Goal: Information Seeking & Learning: Understand process/instructions

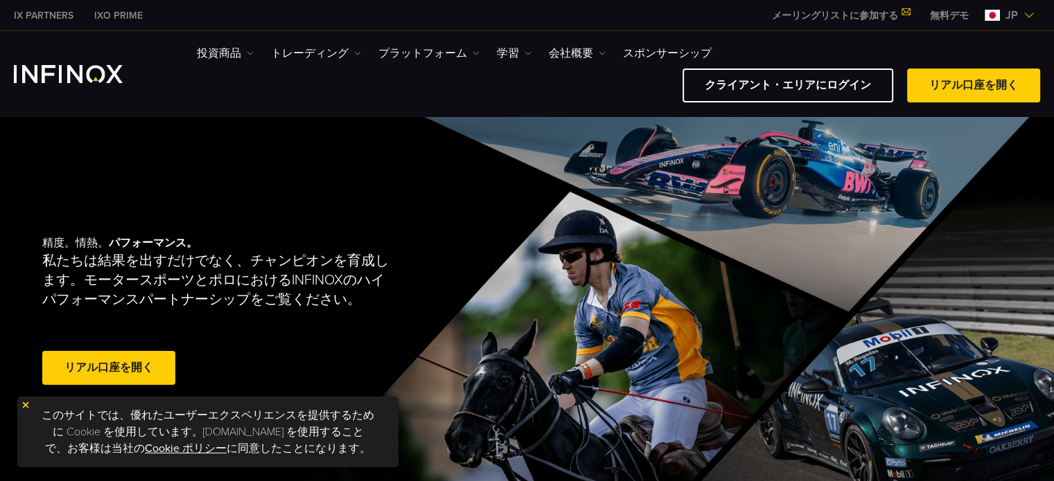
scroll to position [208, 0]
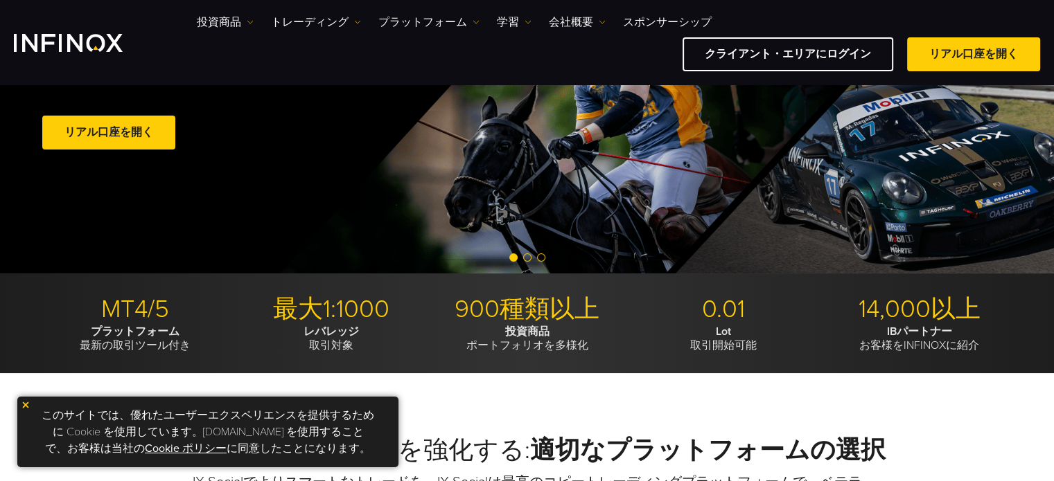
click at [26, 405] on img at bounding box center [26, 405] width 10 height 10
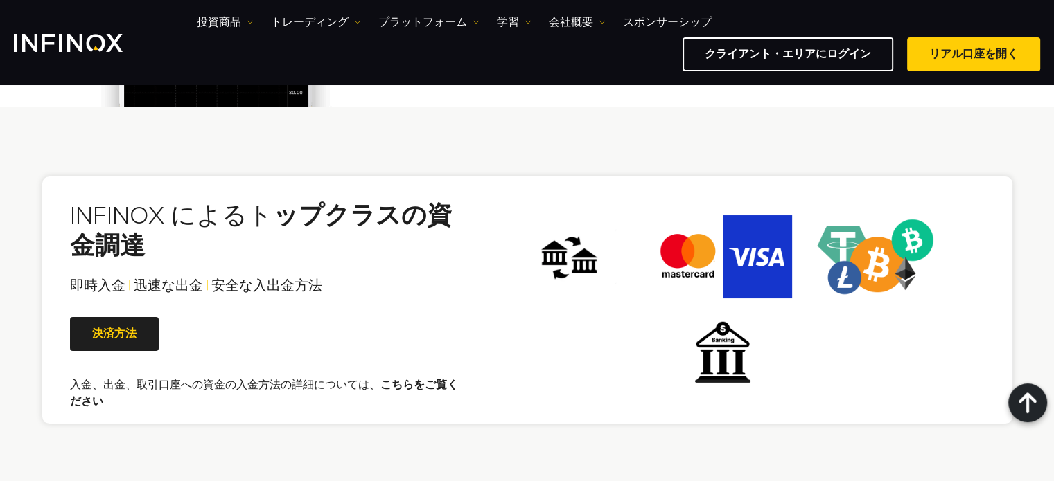
scroll to position [2978, 0]
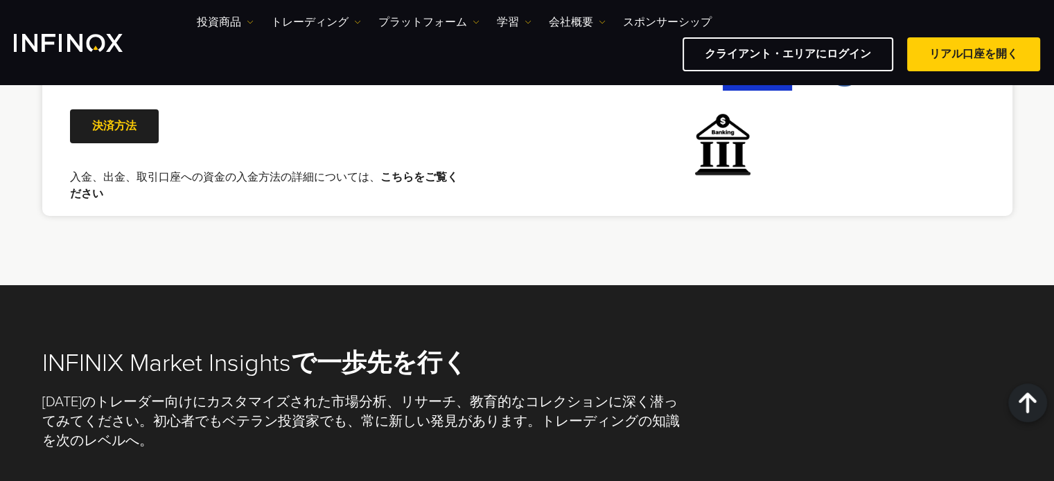
click at [396, 177] on link "こちらをご覧ください" at bounding box center [264, 185] width 388 height 30
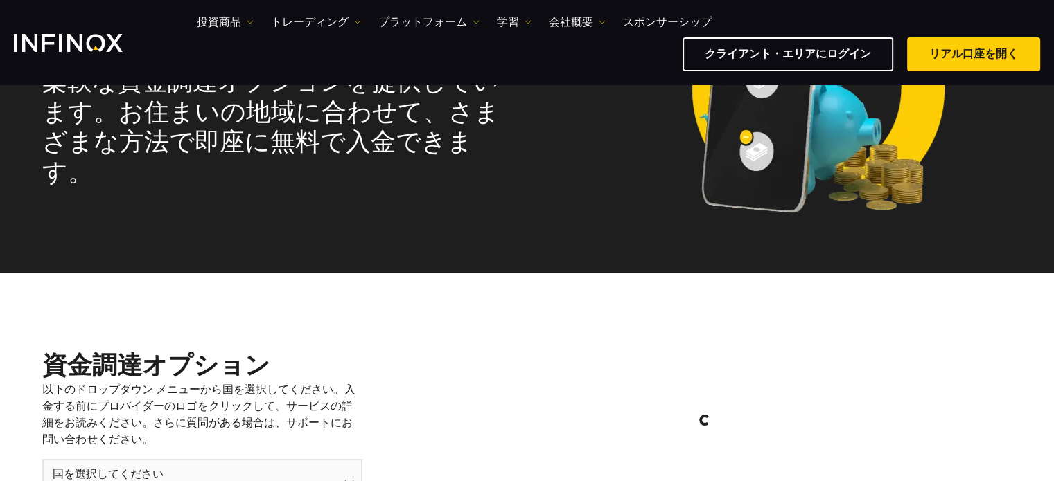
select select "***"
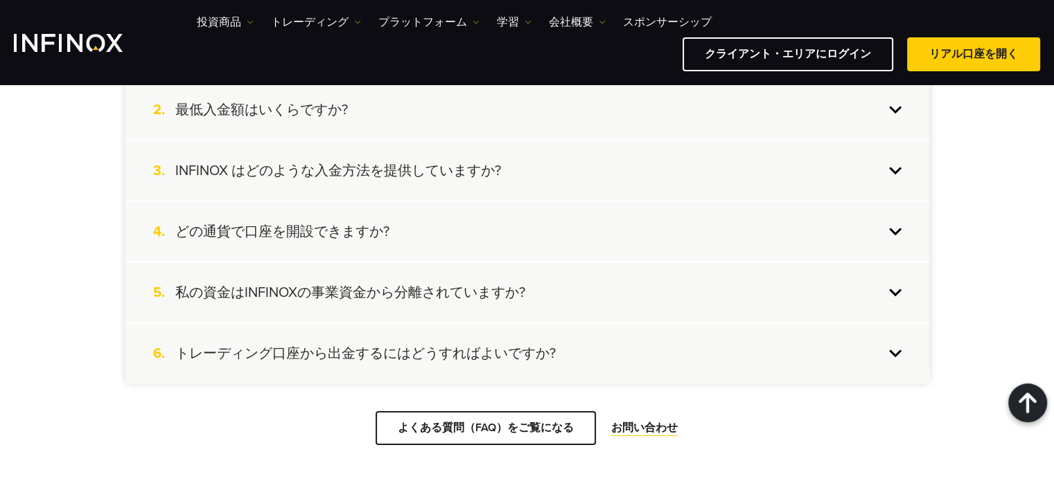
scroll to position [3255, 0]
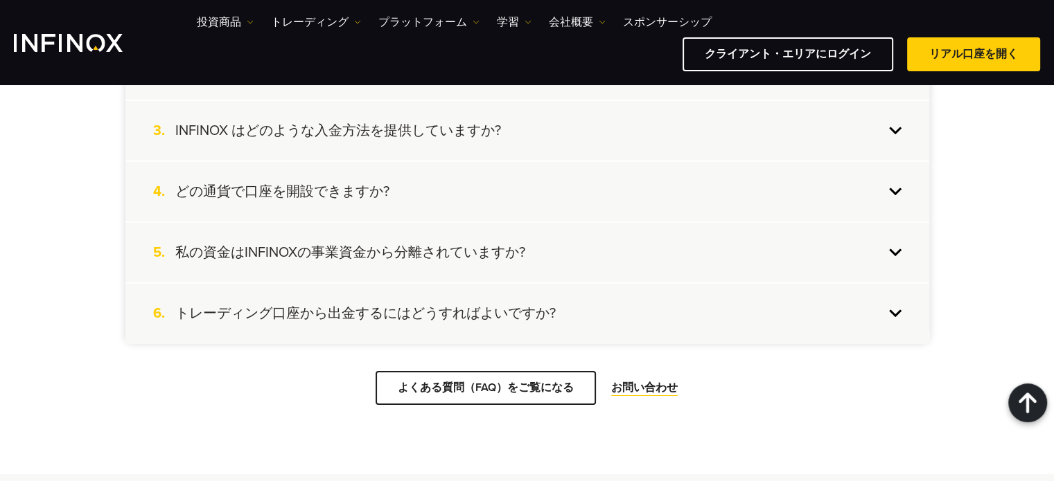
click at [449, 321] on h4 "トレーディング口座から出金するにはどうすればよいですか?" at bounding box center [365, 314] width 380 height 18
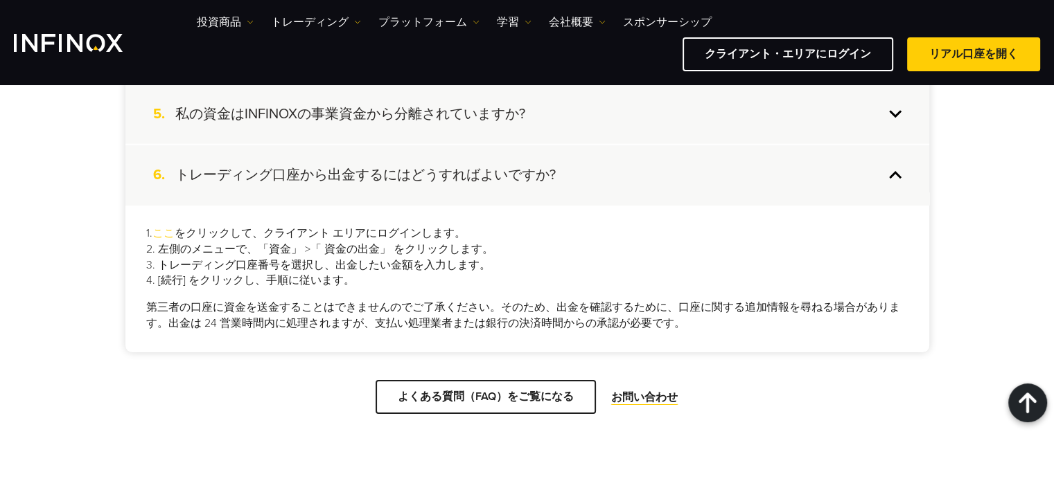
scroll to position [3671, 0]
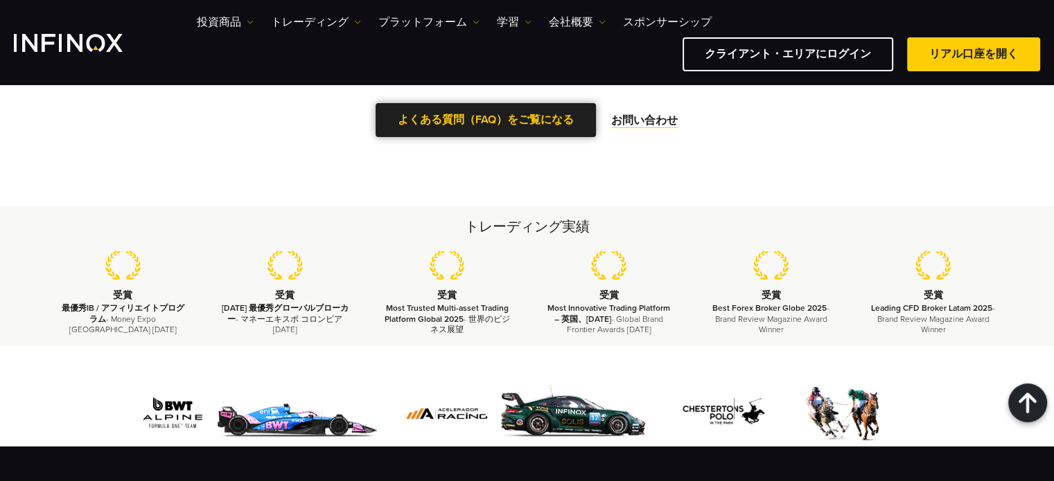
click at [486, 121] on span at bounding box center [486, 121] width 0 height 0
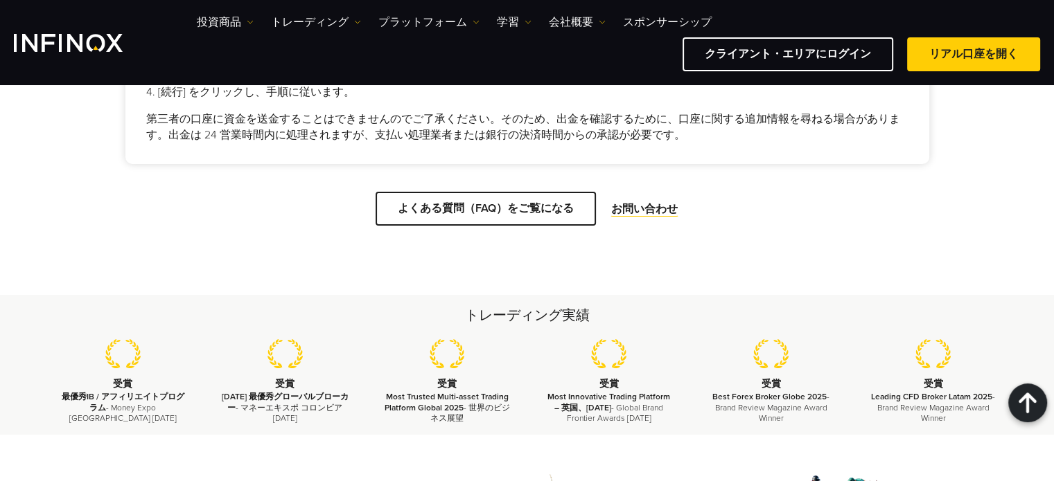
scroll to position [3533, 0]
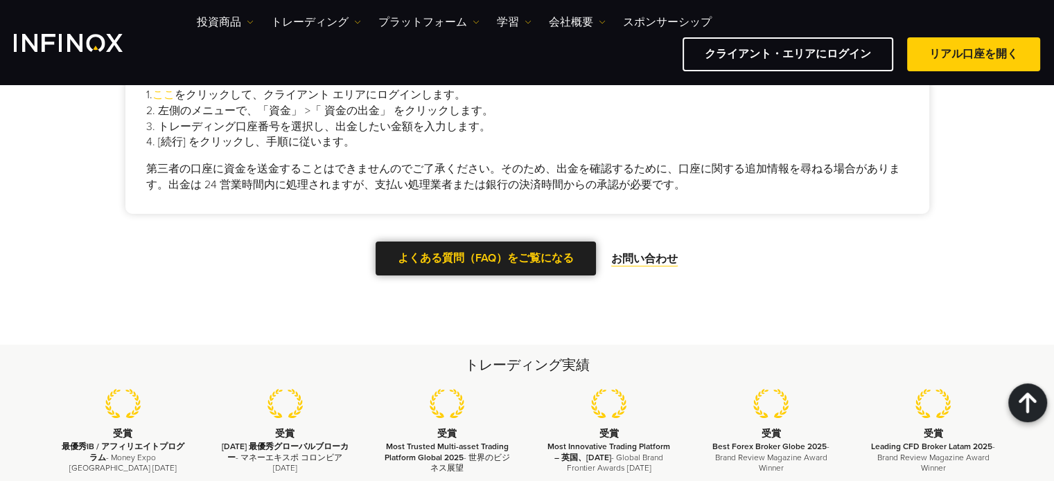
click at [486, 259] on span at bounding box center [486, 259] width 0 height 0
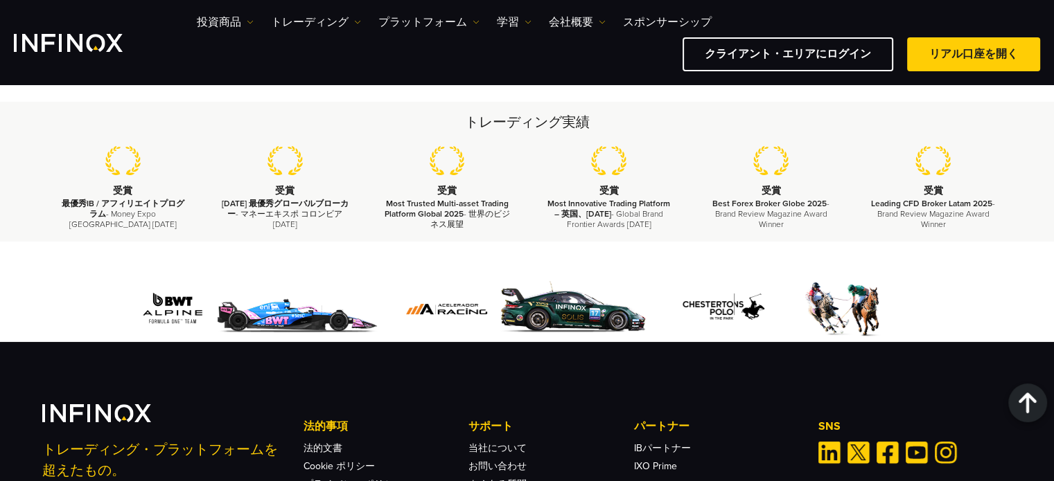
scroll to position [2424, 0]
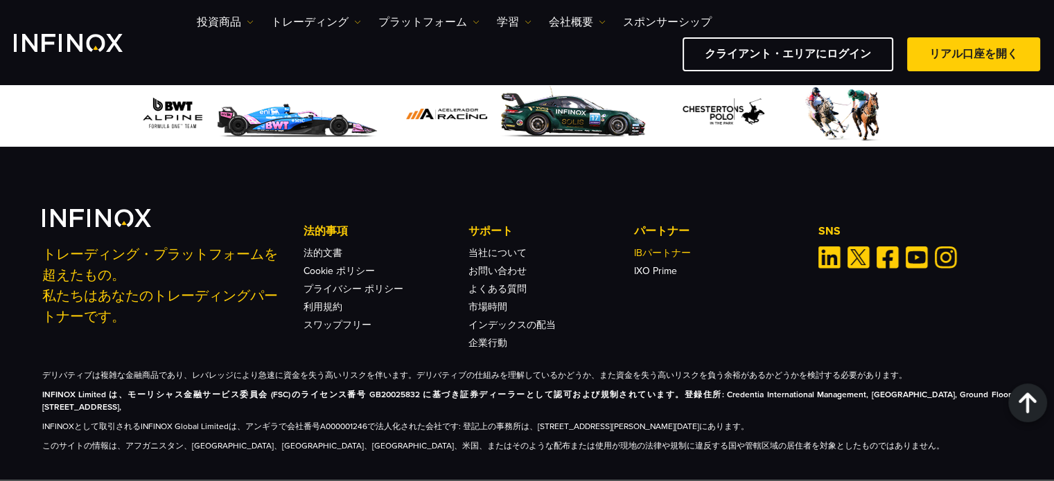
click at [675, 247] on link "IBパートナー" at bounding box center [662, 253] width 57 height 12
